Goal: Transaction & Acquisition: Obtain resource

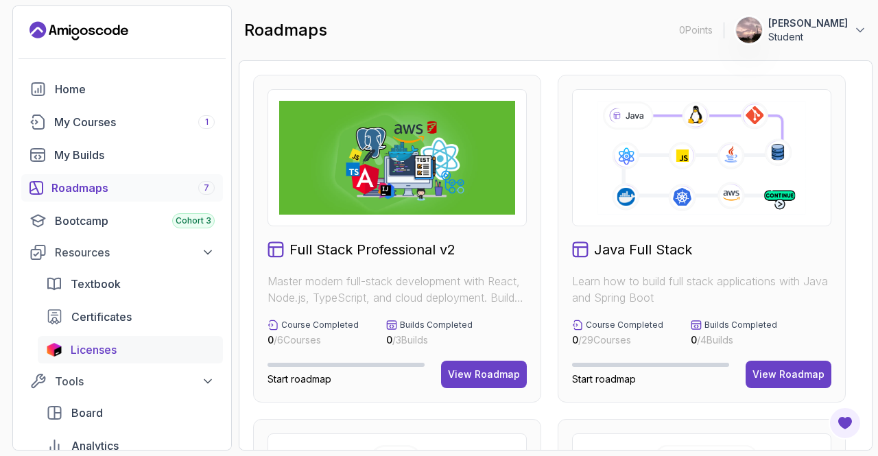
click at [155, 347] on div "Licenses" at bounding box center [143, 349] width 144 height 16
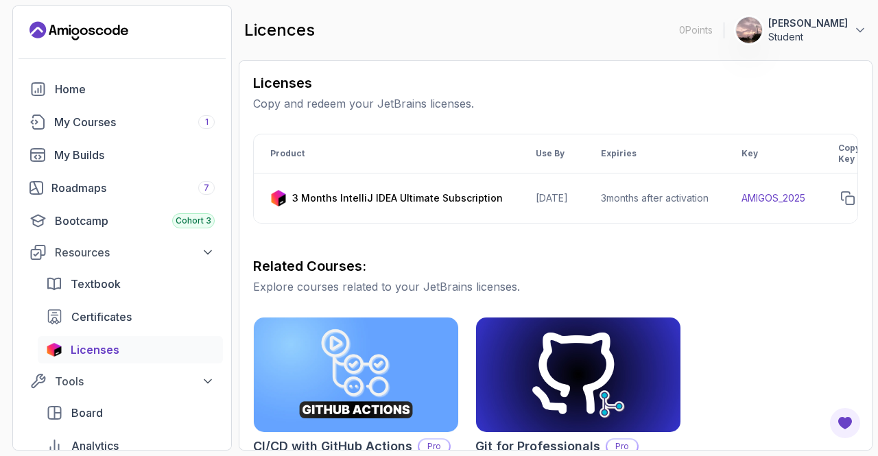
scroll to position [182, 0]
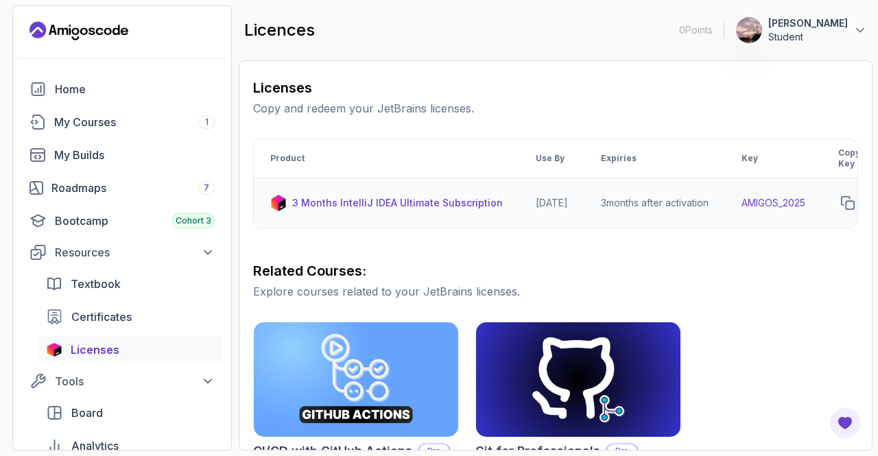
click at [806, 202] on td "AMIGOS_2025" at bounding box center [773, 203] width 97 height 50
copy tr "AMIGOS_2025"
click at [346, 203] on p "3 Months IntelliJ IDEA Ultimate Subscription" at bounding box center [397, 203] width 210 height 14
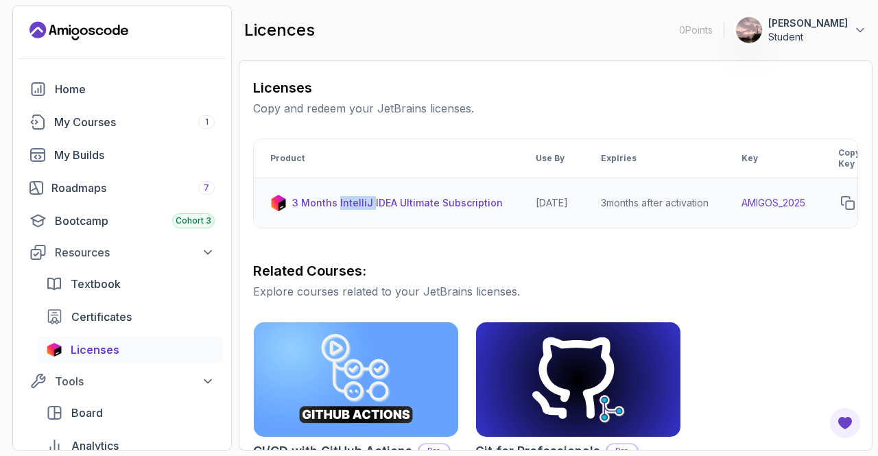
click at [346, 203] on p "3 Months IntelliJ IDEA Ultimate Subscription" at bounding box center [397, 203] width 210 height 14
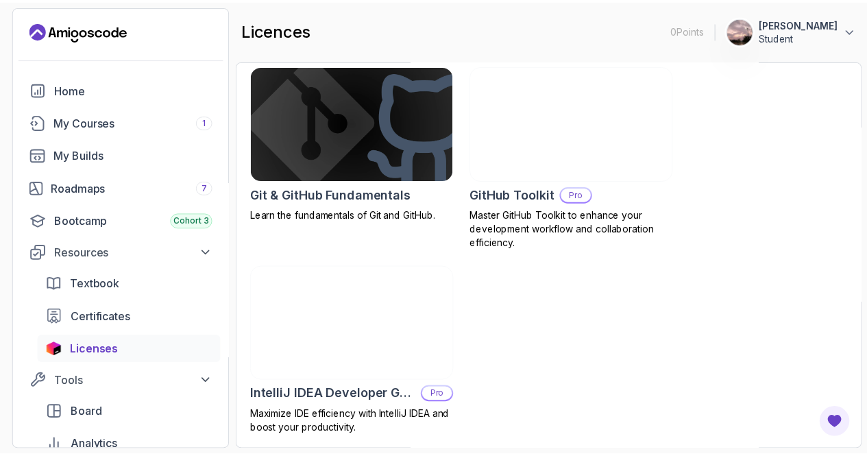
scroll to position [0, 0]
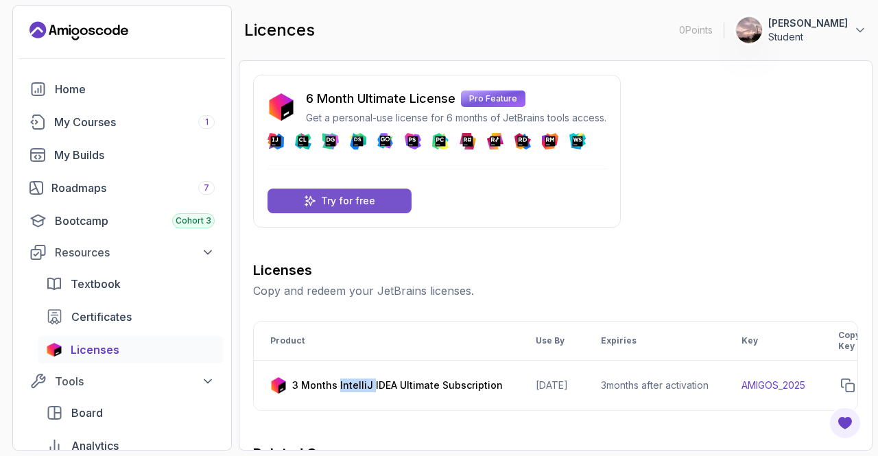
click at [365, 204] on p "Try for free" at bounding box center [348, 201] width 54 height 14
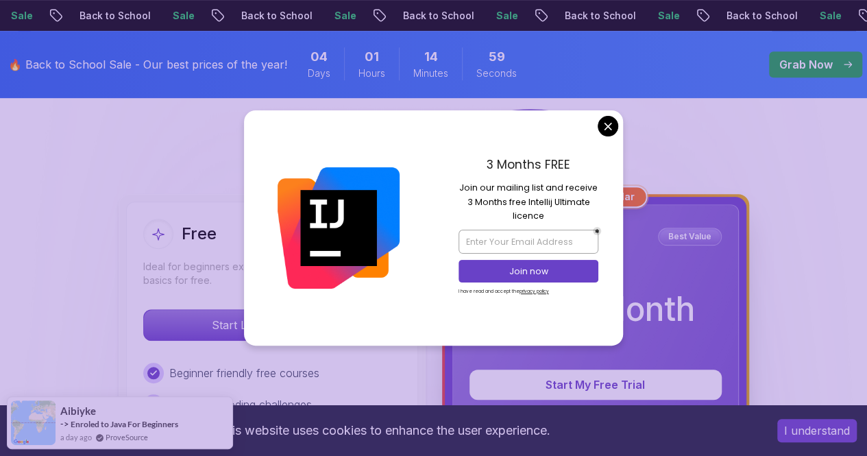
scroll to position [381, 0]
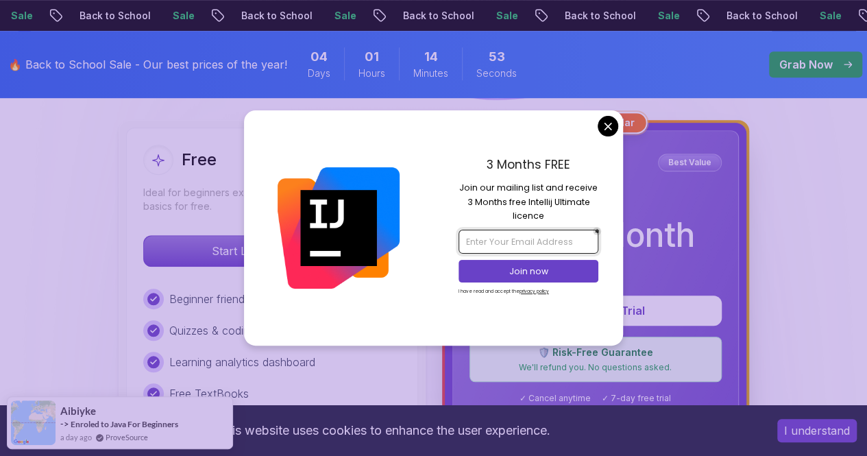
click at [540, 249] on input "email" at bounding box center [529, 241] width 140 height 23
type input "[EMAIL_ADDRESS][DOMAIN_NAME]"
click at [557, 267] on p "Join now" at bounding box center [529, 271] width 114 height 12
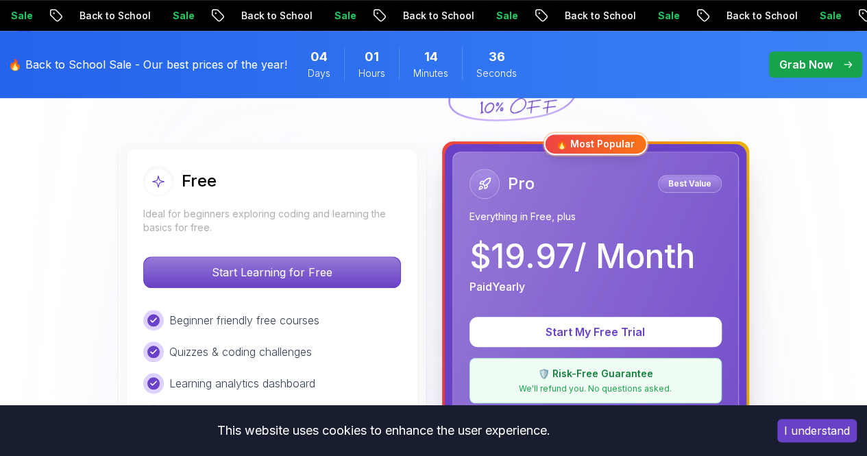
scroll to position [359, 0]
